Goal: Task Accomplishment & Management: Manage account settings

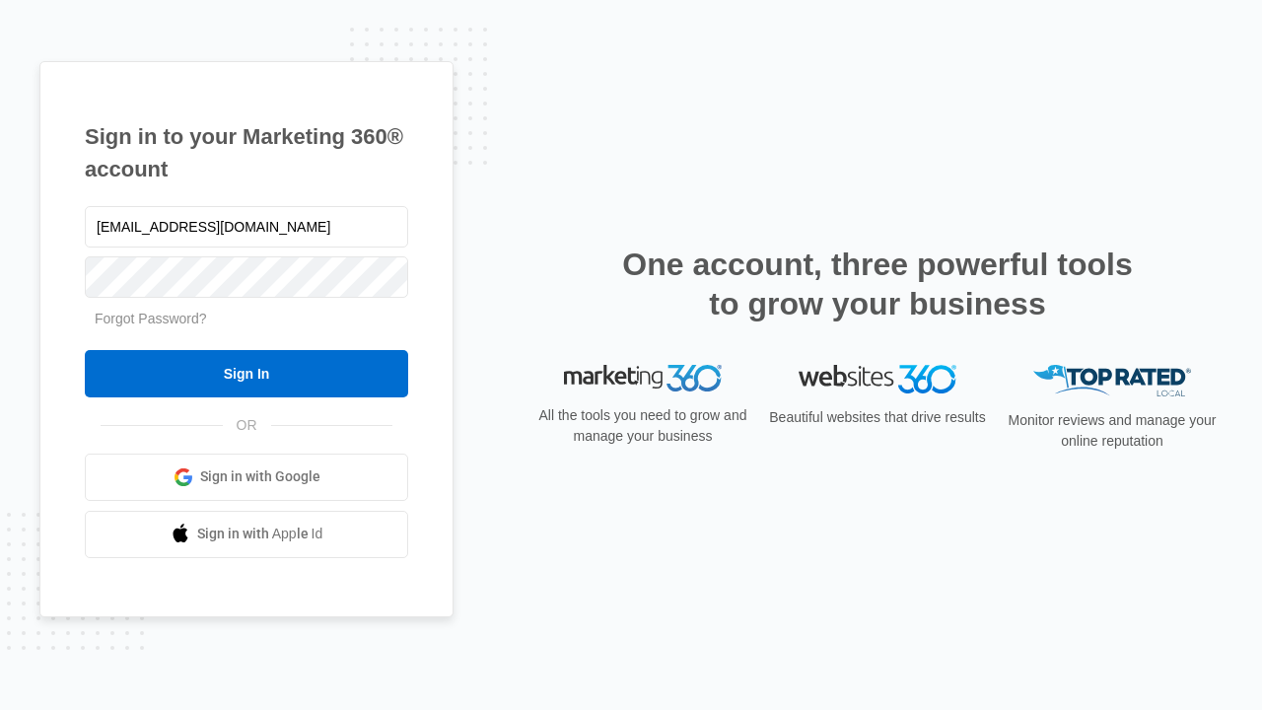
type input "[EMAIL_ADDRESS][DOMAIN_NAME]"
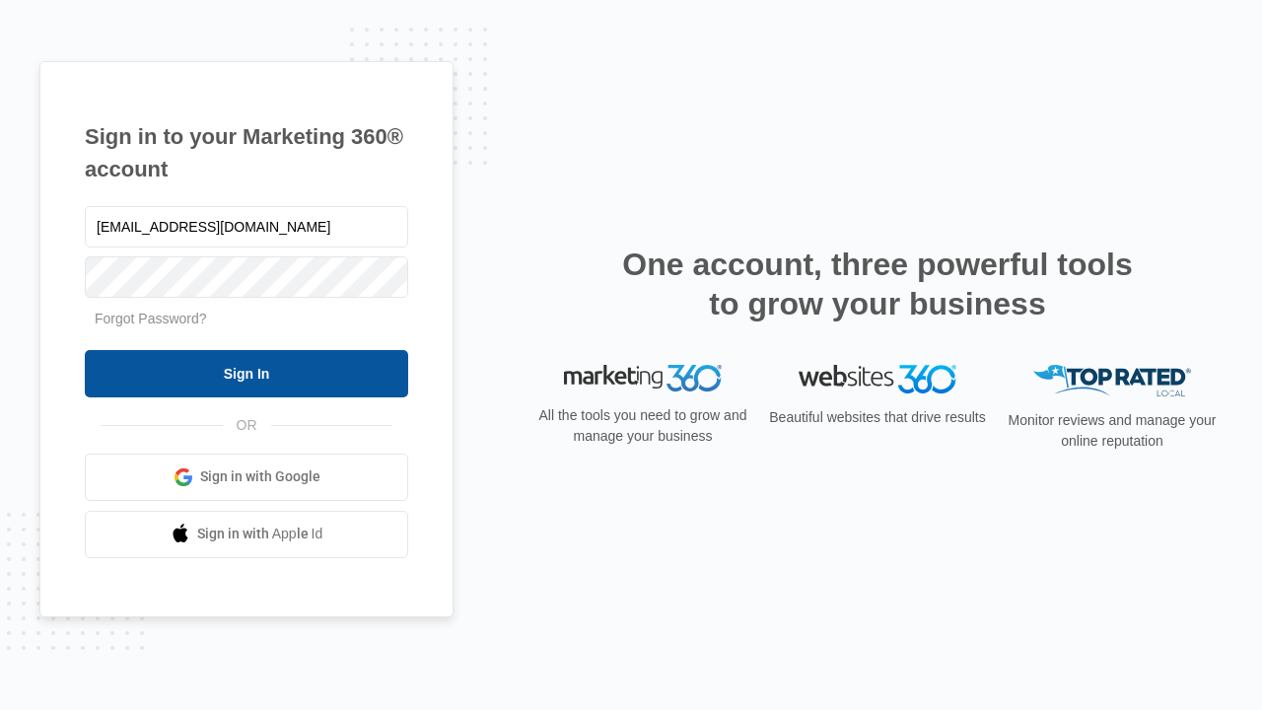
click at [246, 373] on input "Sign In" at bounding box center [246, 373] width 323 height 47
